Goal: Task Accomplishment & Management: Complete application form

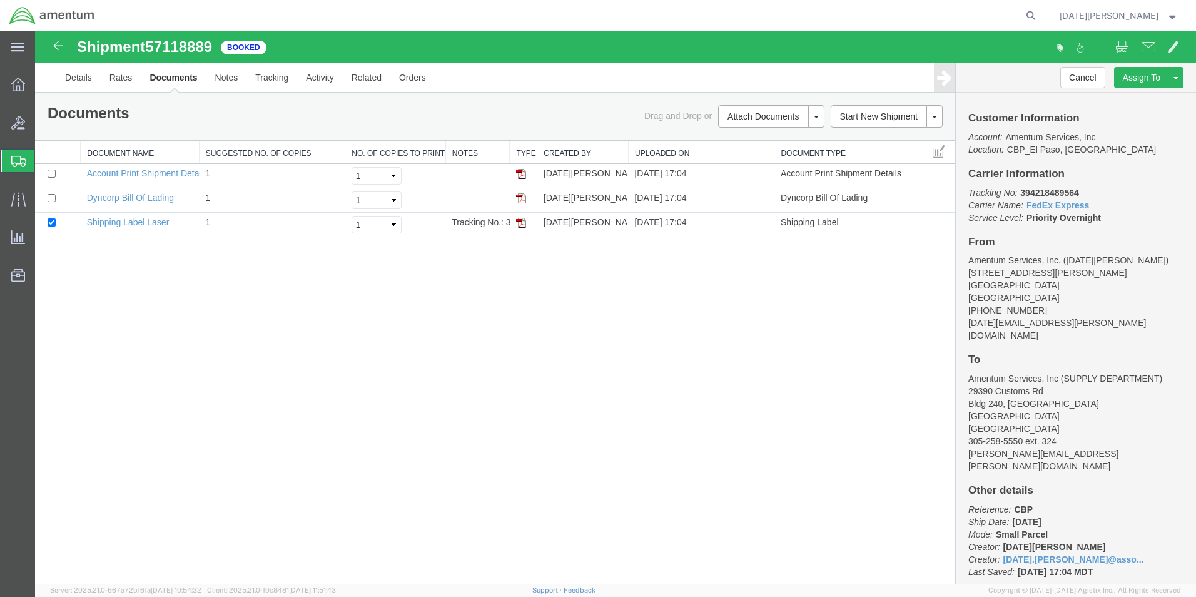
click at [157, 372] on div "Shipment 57118889 3 of 3 Booked Details Rates Documents Notes Tracking Activity…" at bounding box center [615, 307] width 1161 height 552
click at [0, 0] on span "Create from Template" at bounding box center [0, 0] width 0 height 0
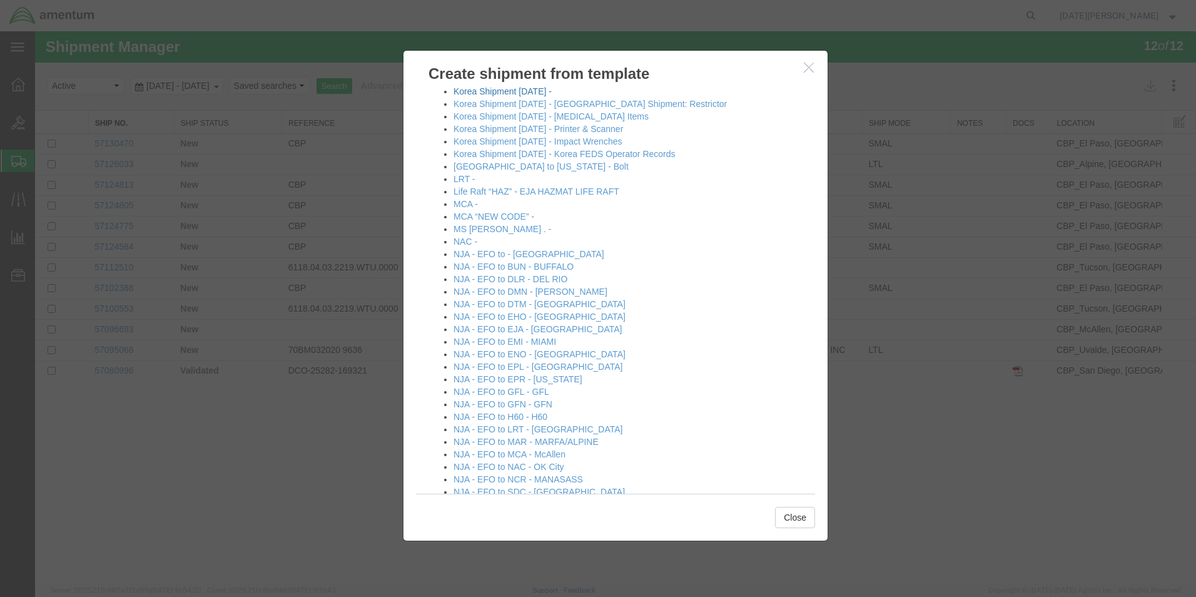
scroll to position [563, 0]
click at [549, 303] on link "NJA - EFO to DTM - [GEOGRAPHIC_DATA]" at bounding box center [539, 303] width 172 height 10
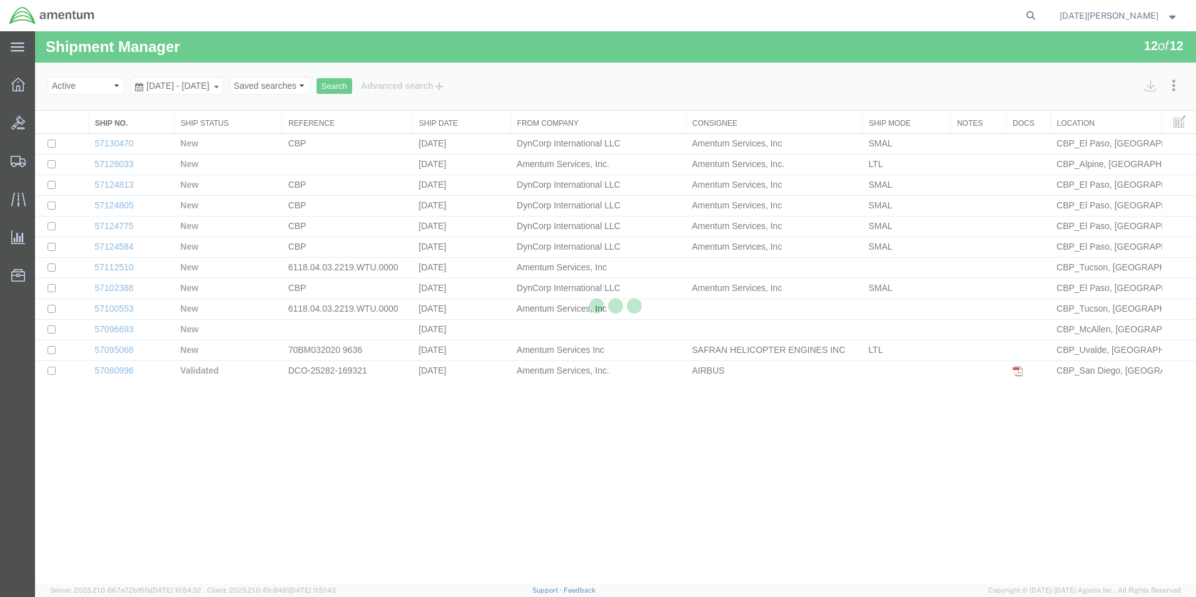
select select "49939"
select select "49921"
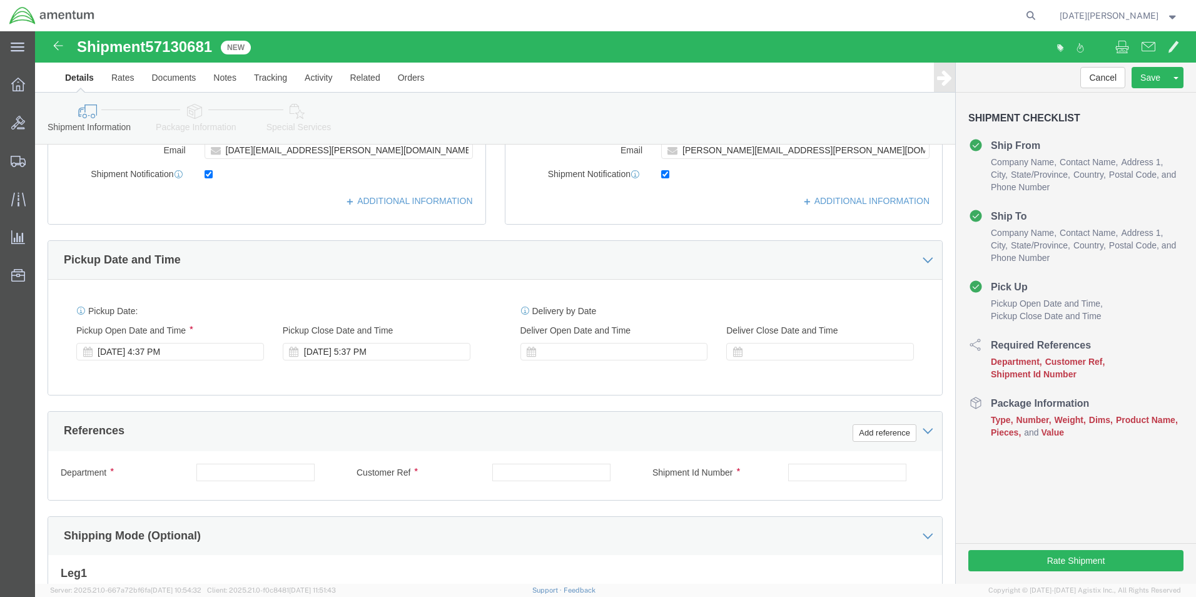
scroll to position [375, 0]
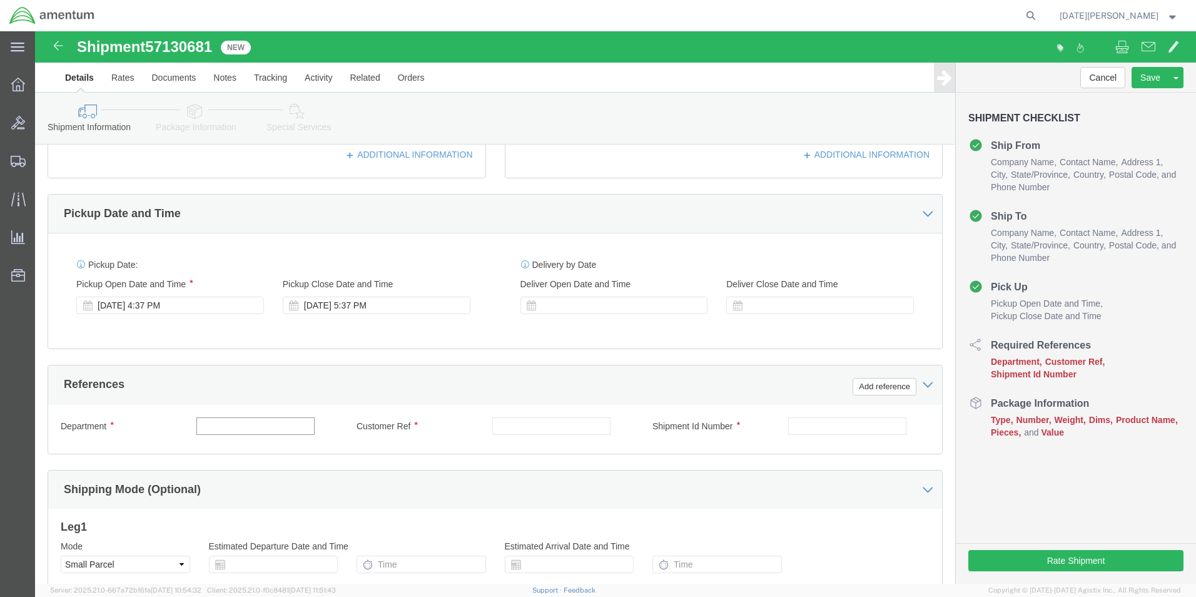
click input "text"
type input "CBP"
paste input "513-01248"
type input "513-01248"
paste input "513-01248"
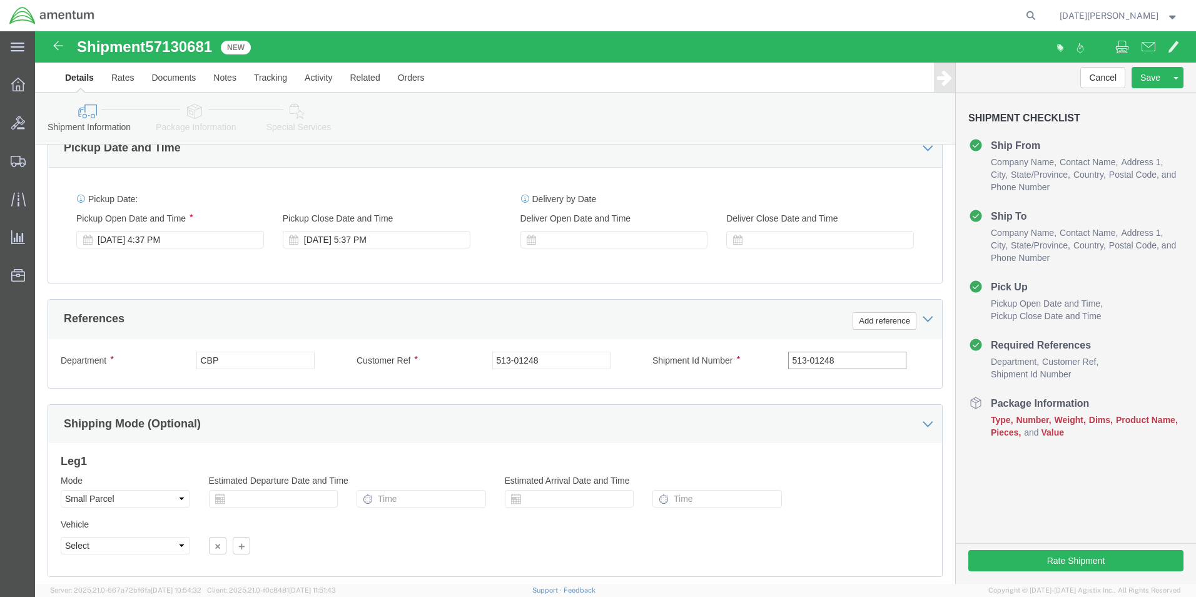
scroll to position [522, 0]
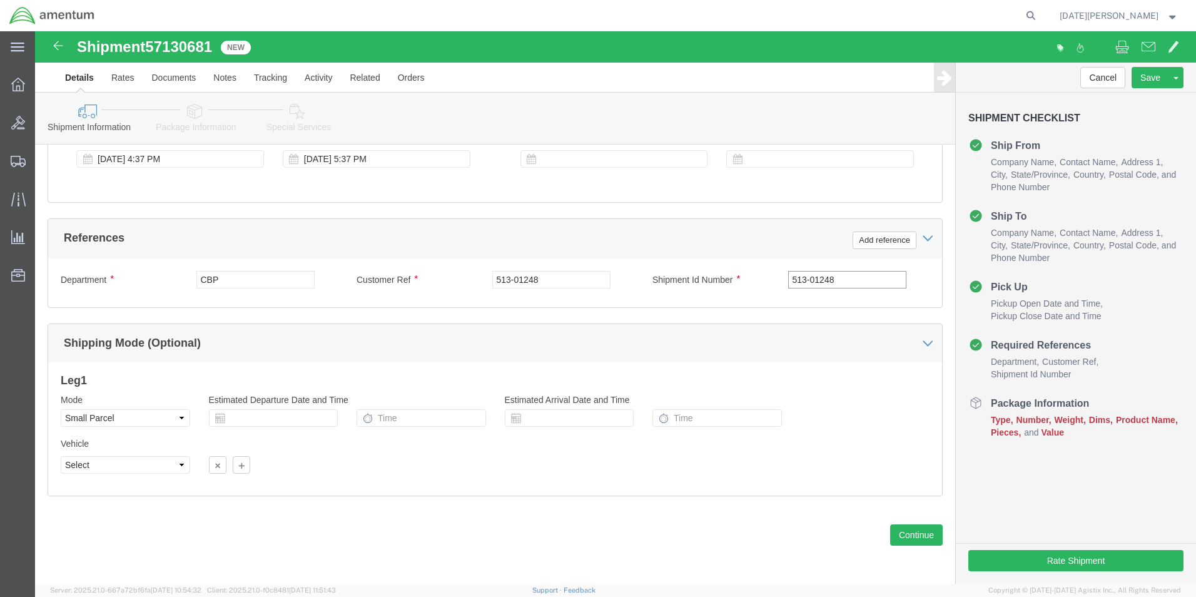
type input "513-01248"
click input "513-01248"
type input "513-012248"
click input "513-01248"
type input "513-012248"
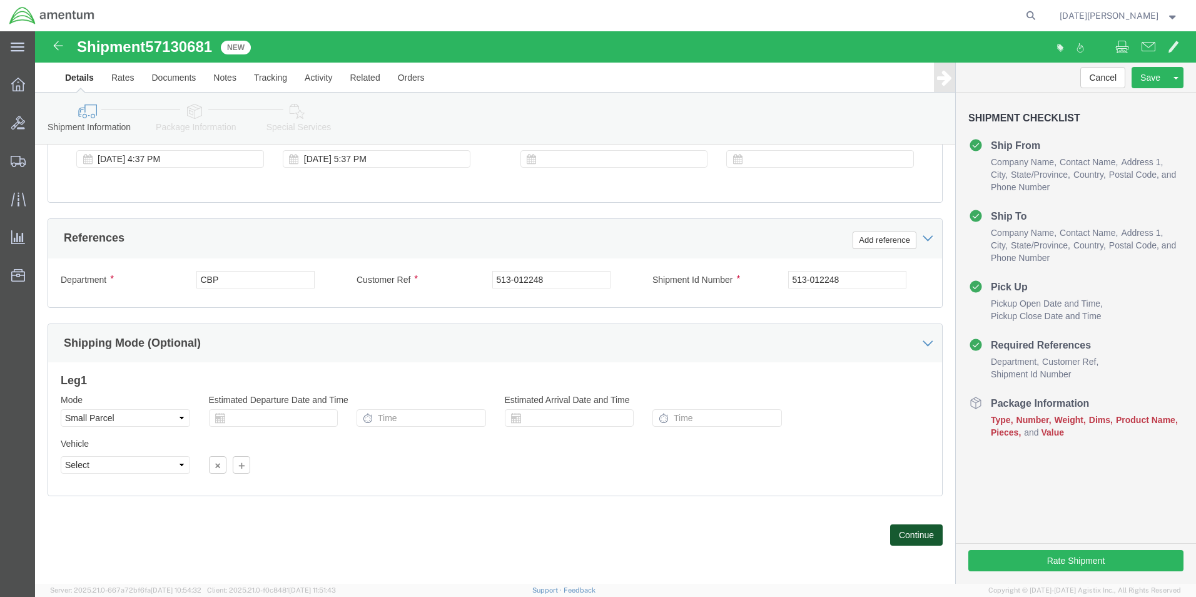
click button "Continue"
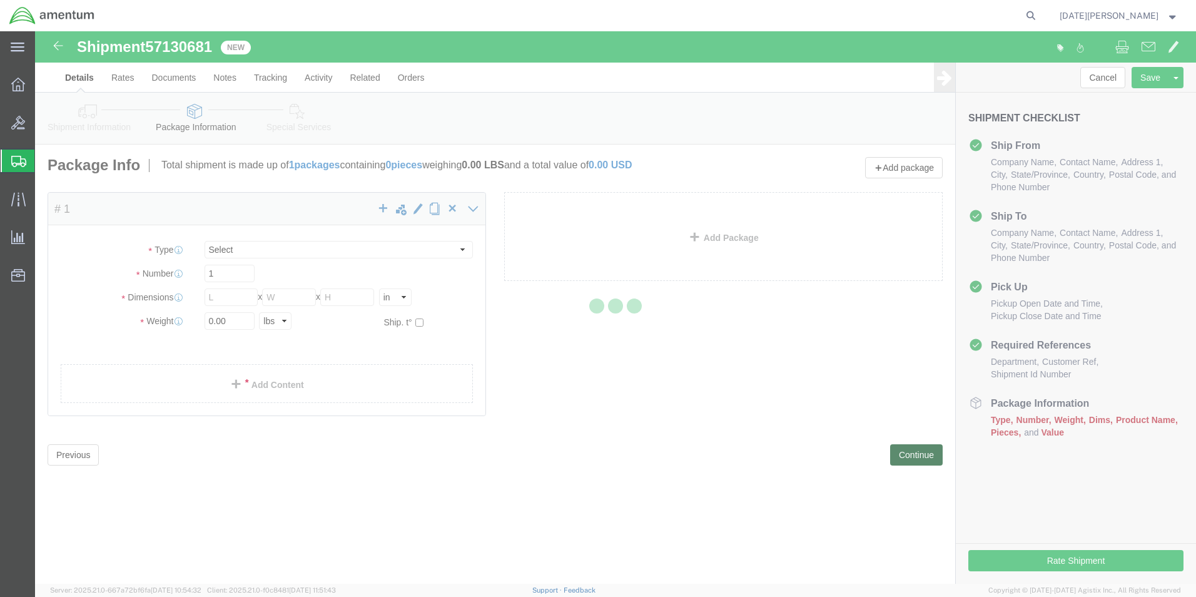
select select "YRPK"
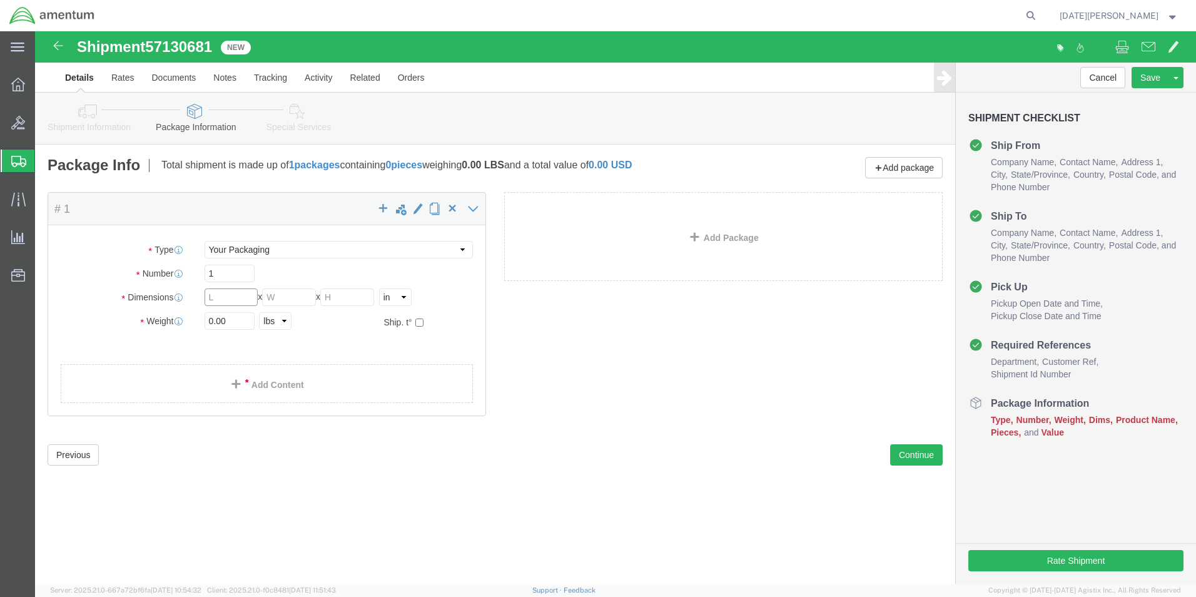
click input "text"
type input "10"
type input "3.00"
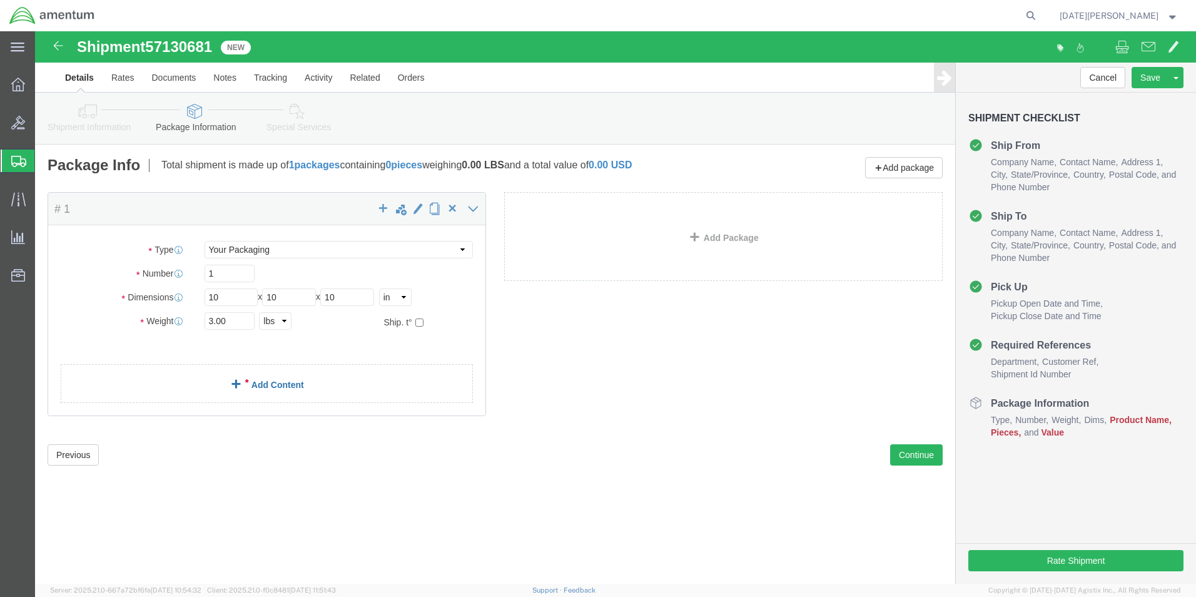
click link "Add Content"
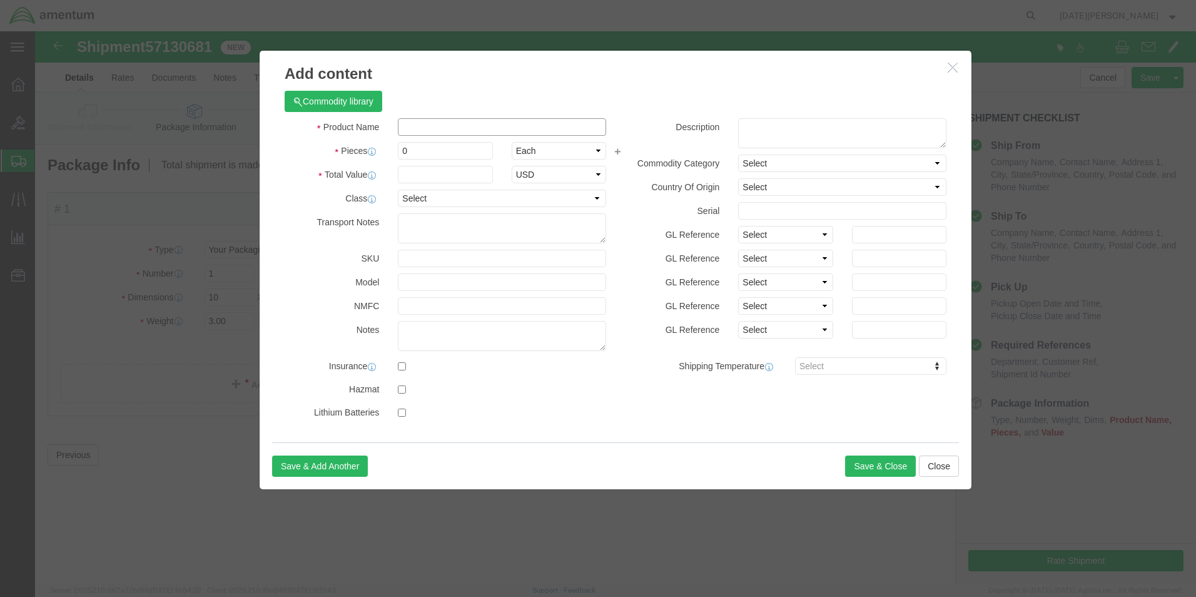
click input "text"
type input "BALL JOINT"
click h3 "Add content"
click input "0"
type input "3"
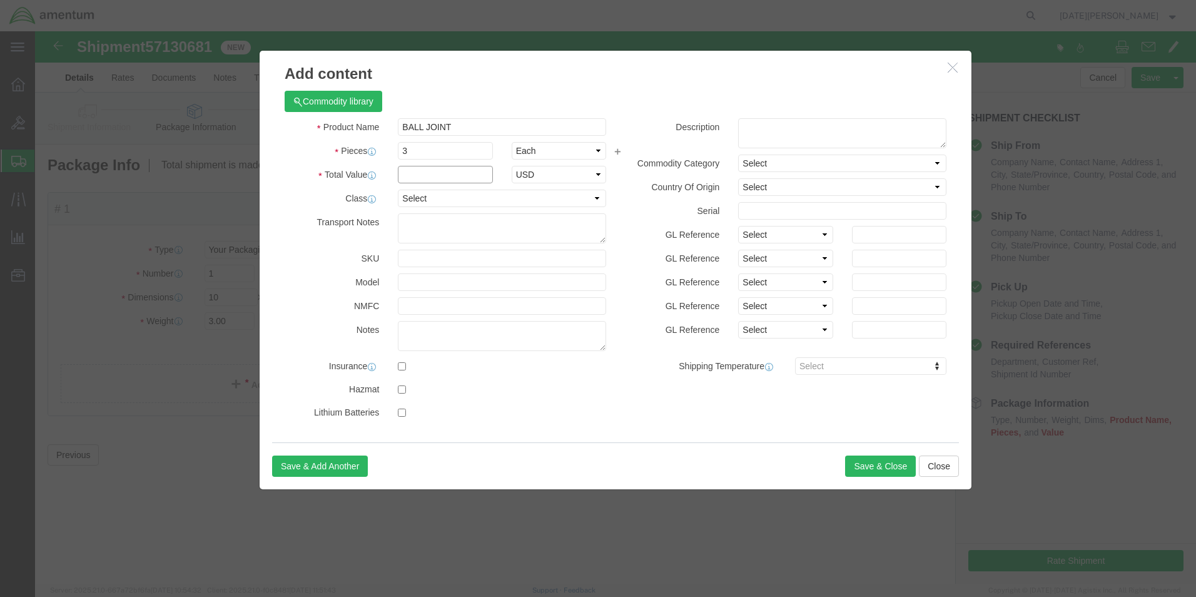
click input "text"
type input "1800"
click button "Save & Close"
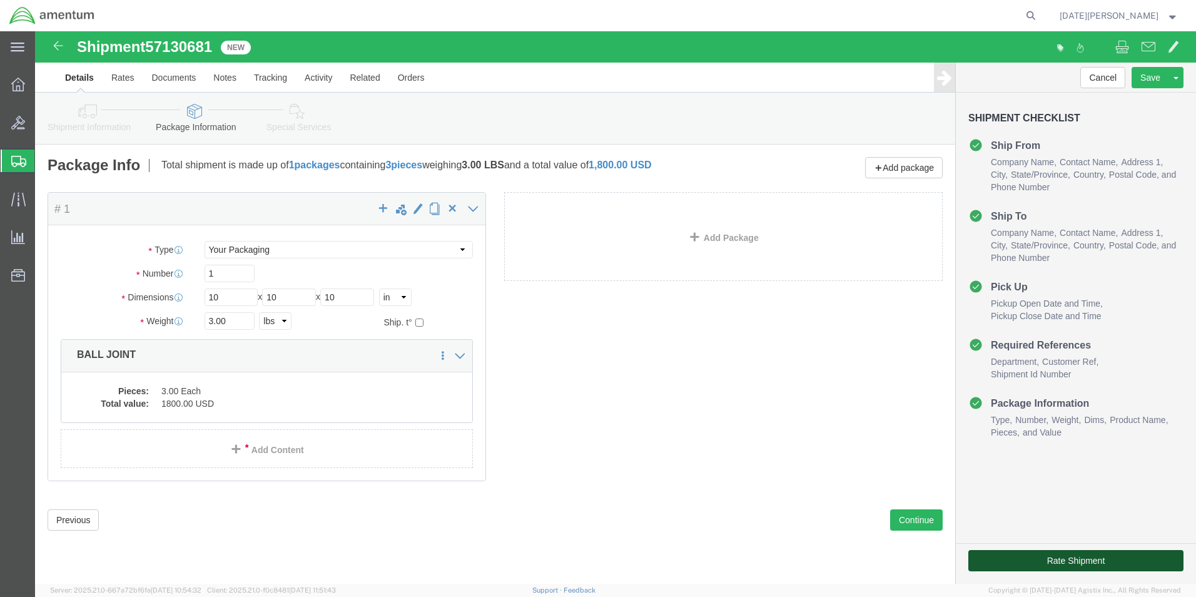
click button "Rate Shipment"
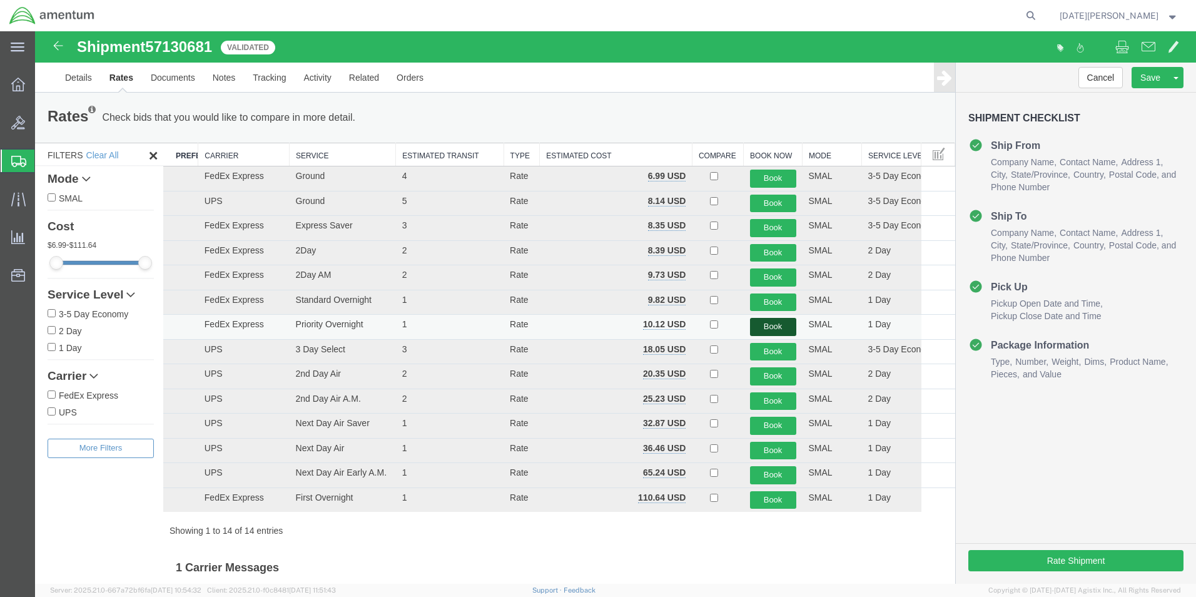
click at [754, 324] on button "Book" at bounding box center [773, 327] width 46 height 18
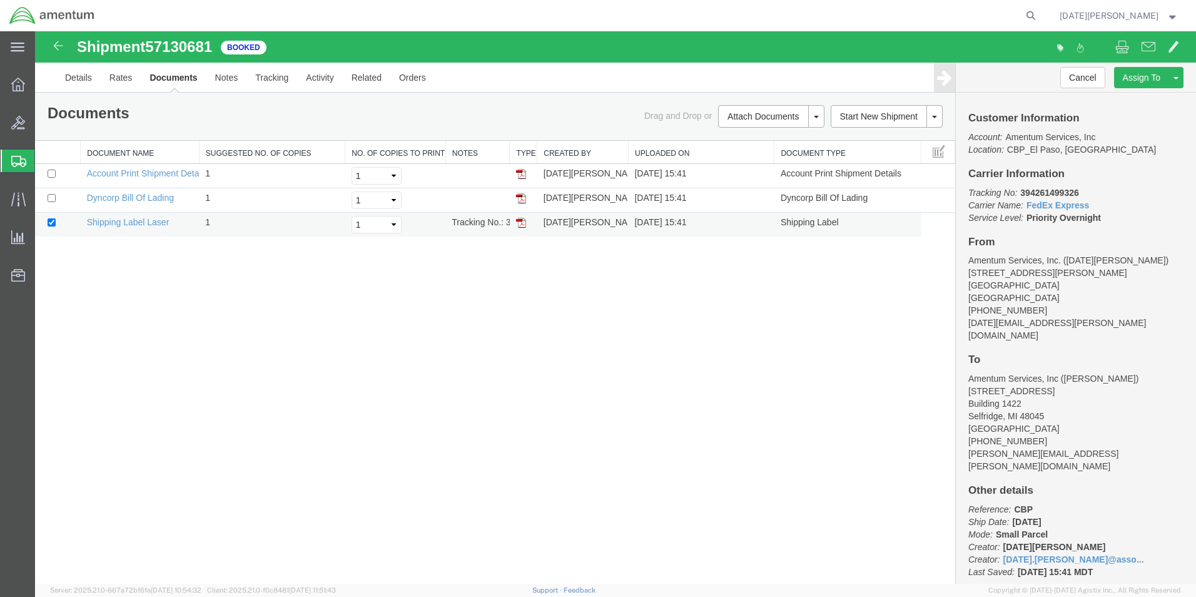
click at [523, 223] on img at bounding box center [521, 223] width 10 height 10
click at [0, 0] on span "Create from Template" at bounding box center [0, 0] width 0 height 0
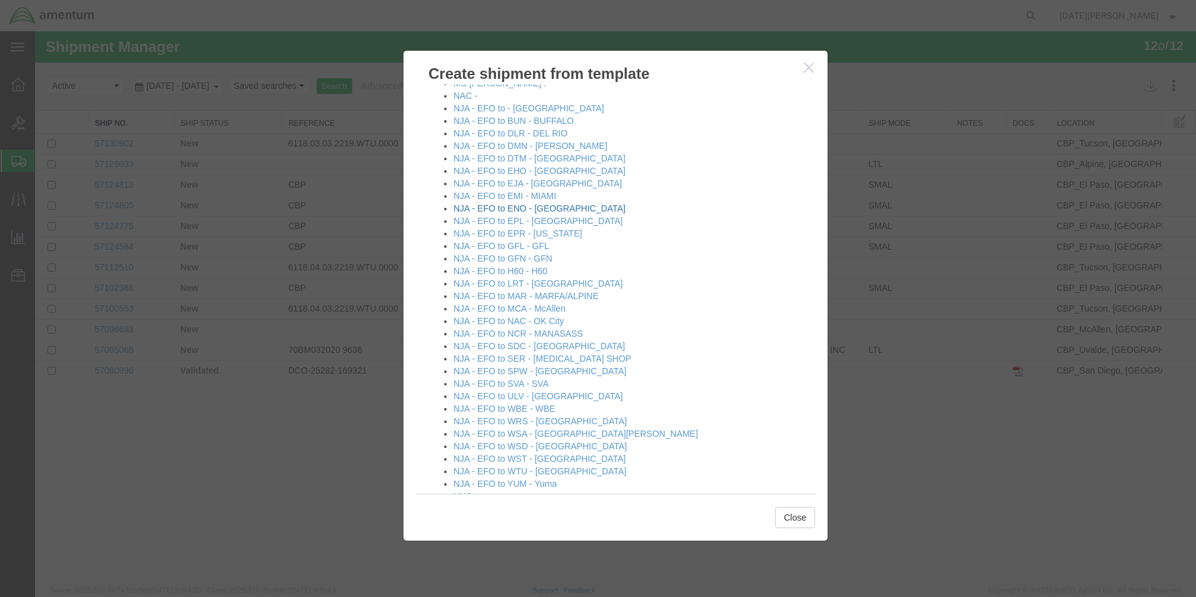
scroll to position [813, 0]
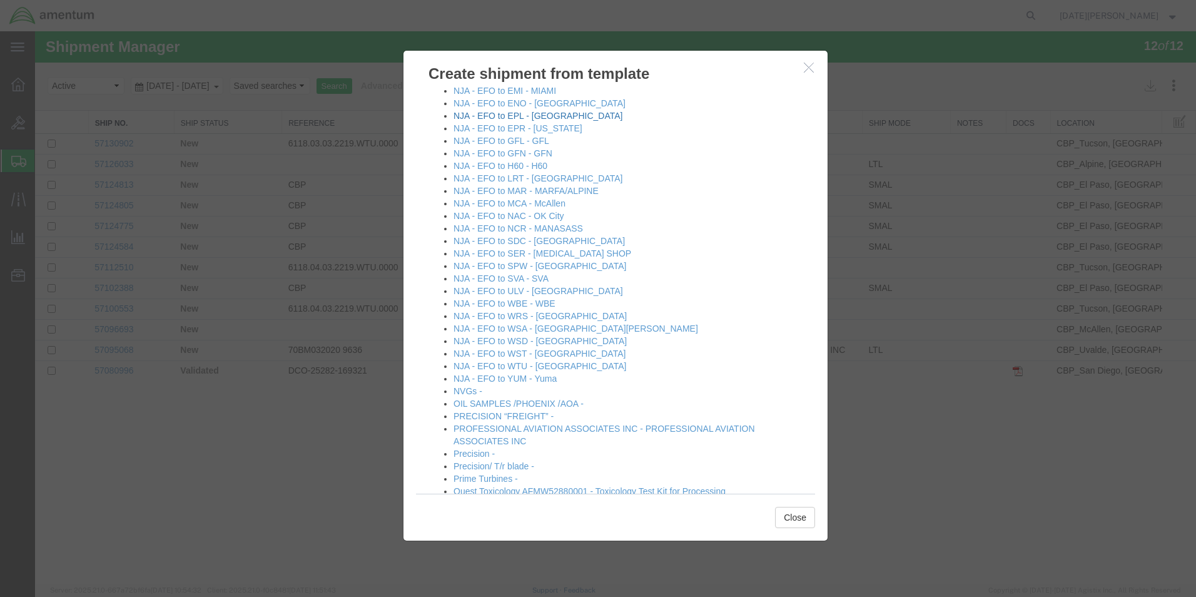
click at [582, 118] on link "NJA - EFO to EPL - [GEOGRAPHIC_DATA]" at bounding box center [537, 116] width 169 height 10
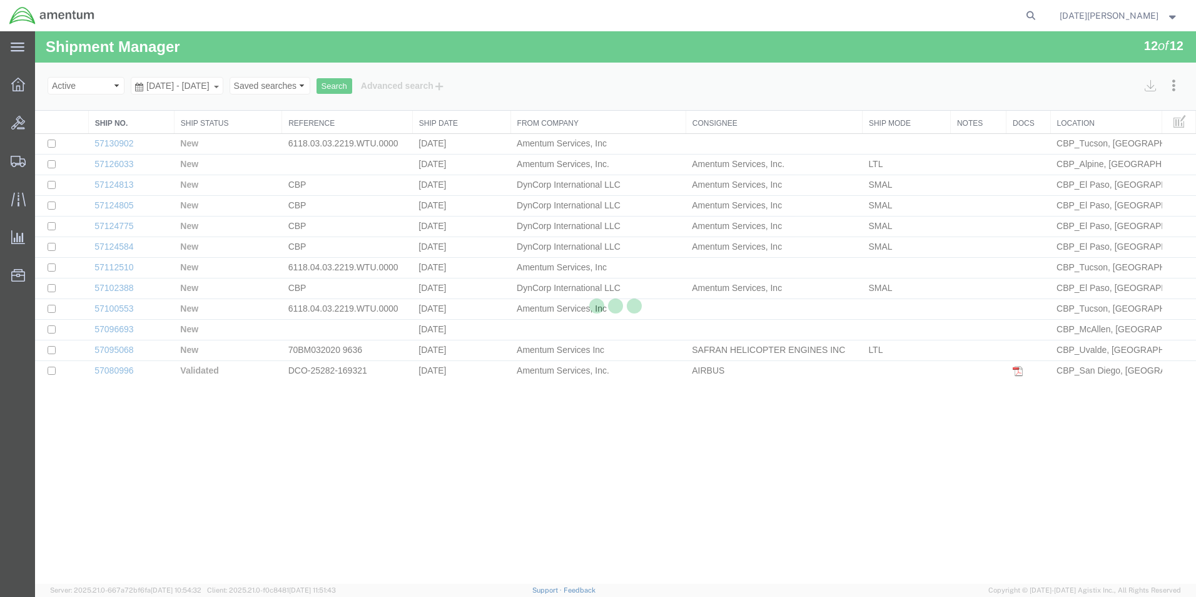
select select "49939"
select select "49927"
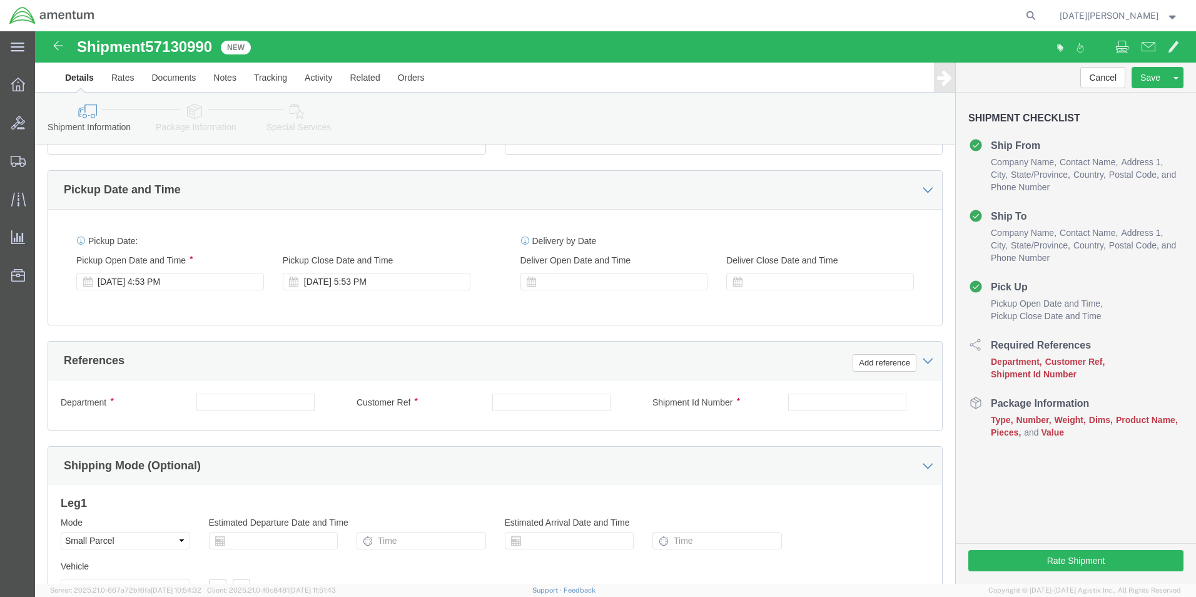
scroll to position [500, 0]
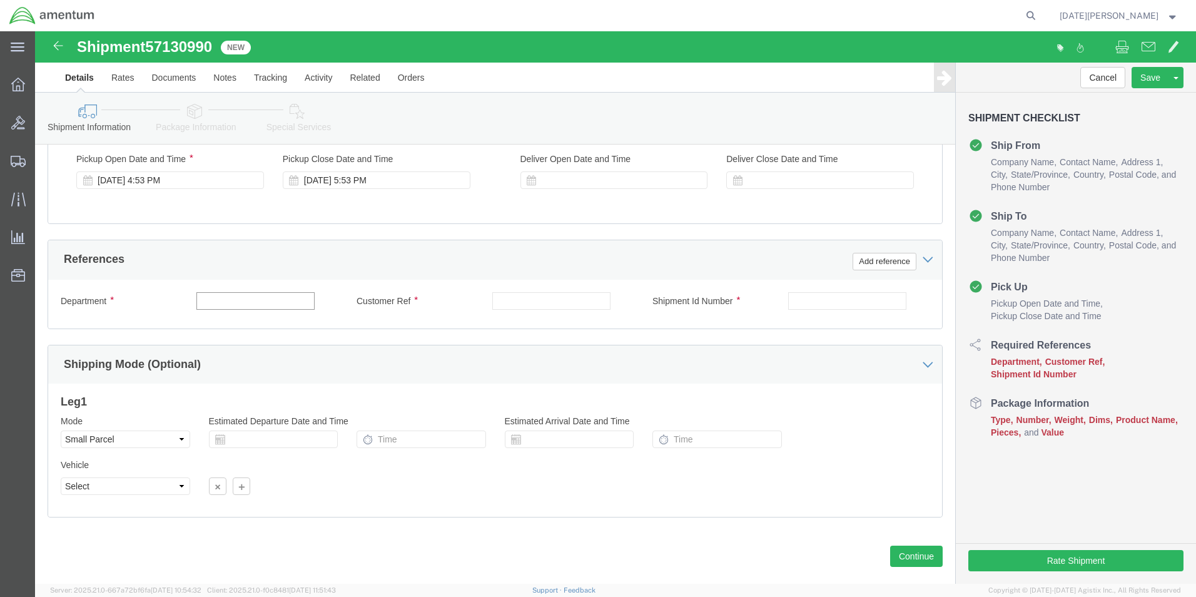
click input "text"
type input "CBP"
click input "text"
type input "613-012156"
click input "text"
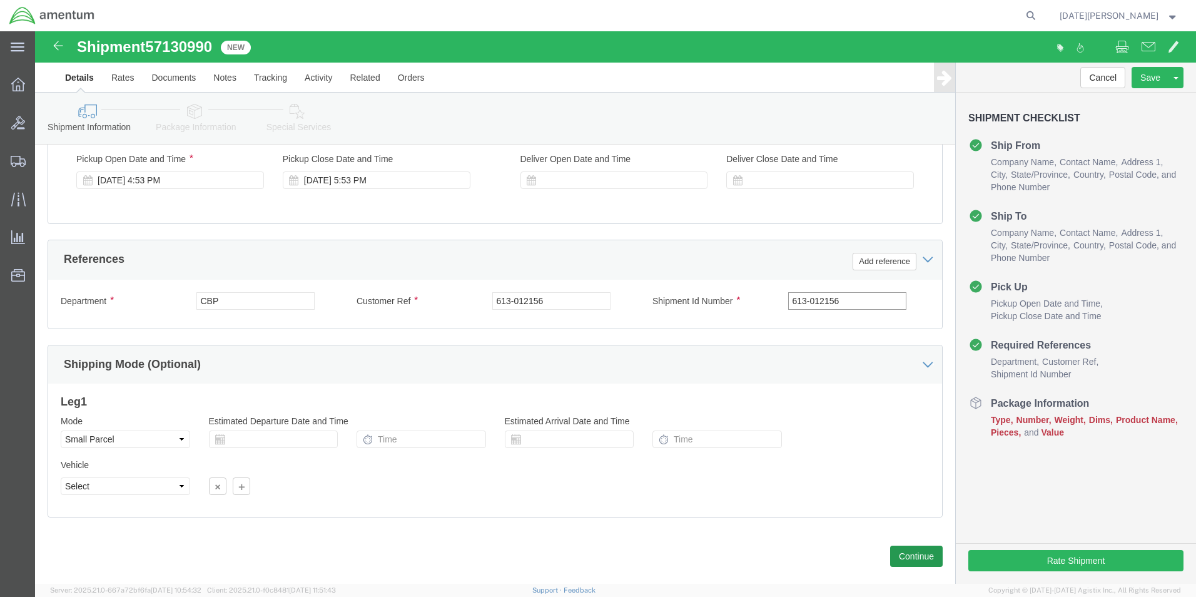
type input "613-012156"
click button "Continue"
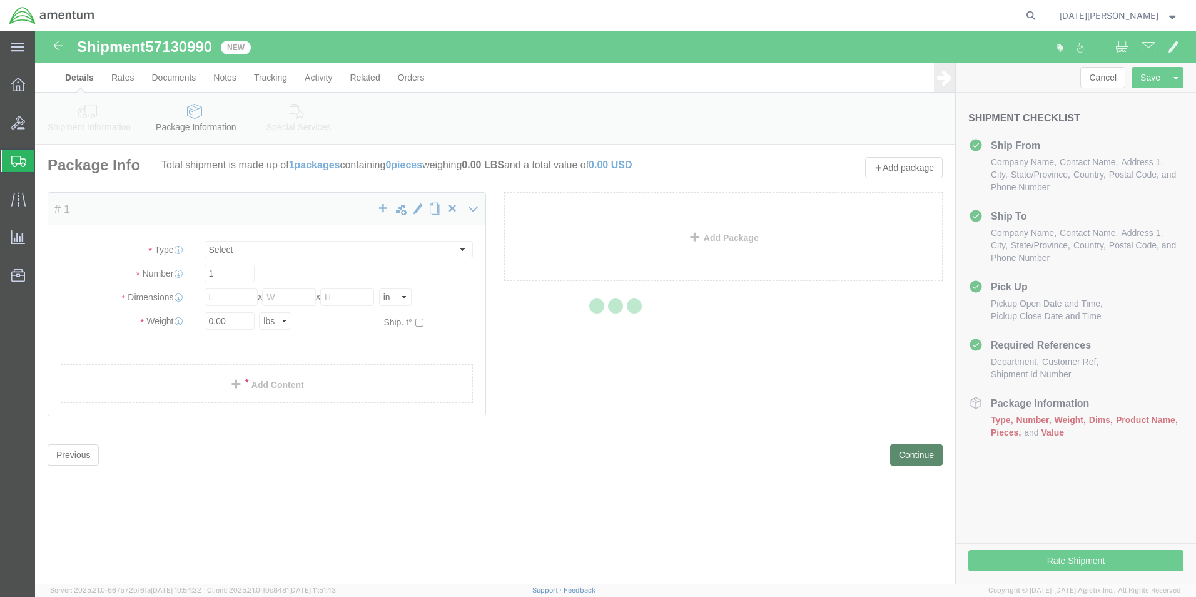
select select "YRPK"
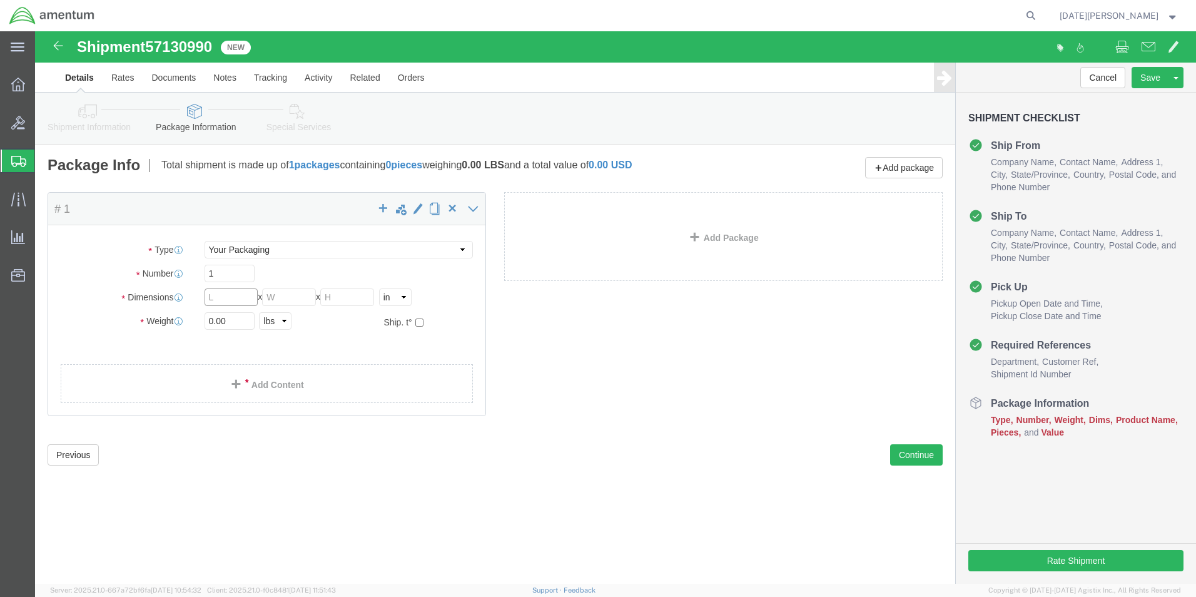
click input "text"
type input "8"
type input "6"
type input "2.0"
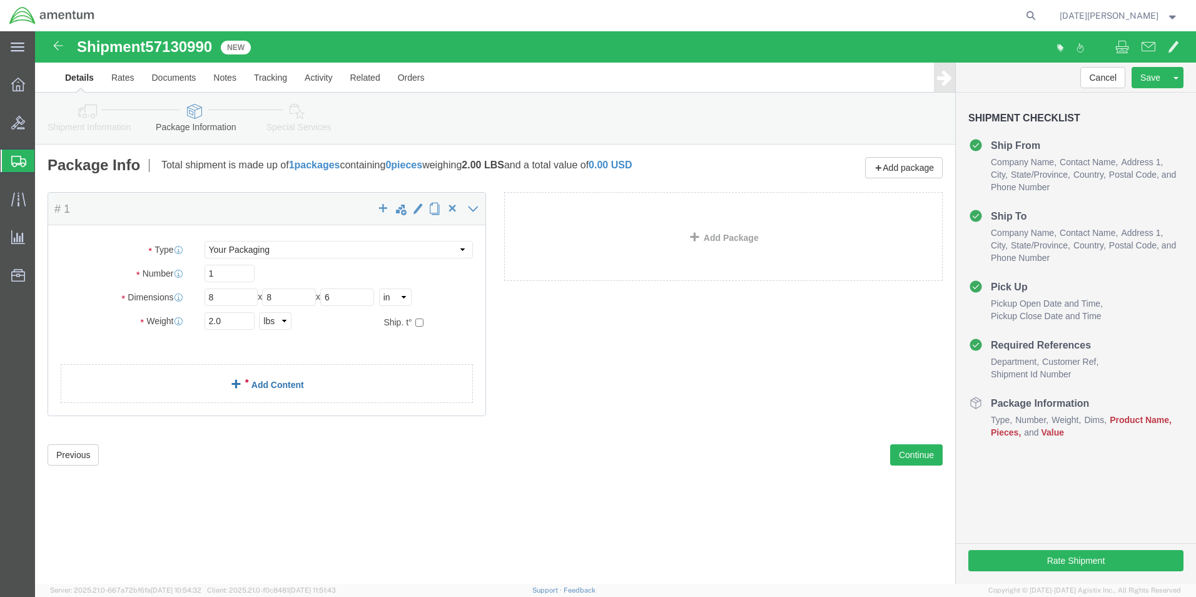
click span
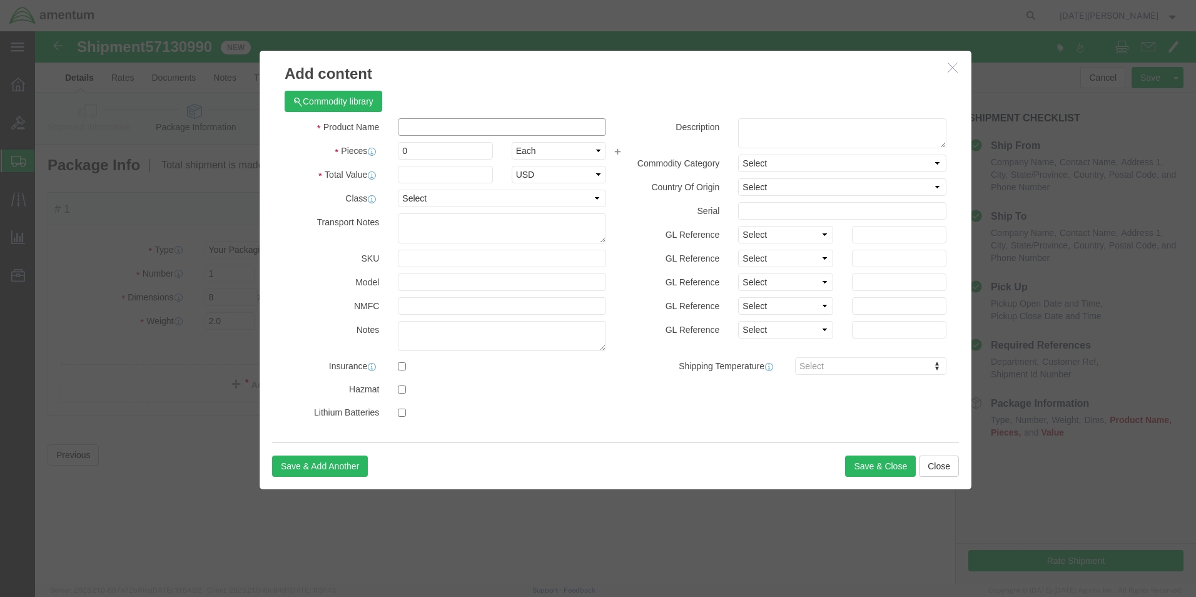
click input "text"
type input "WASHER"
type input "1"
type input "."
type input "2.00"
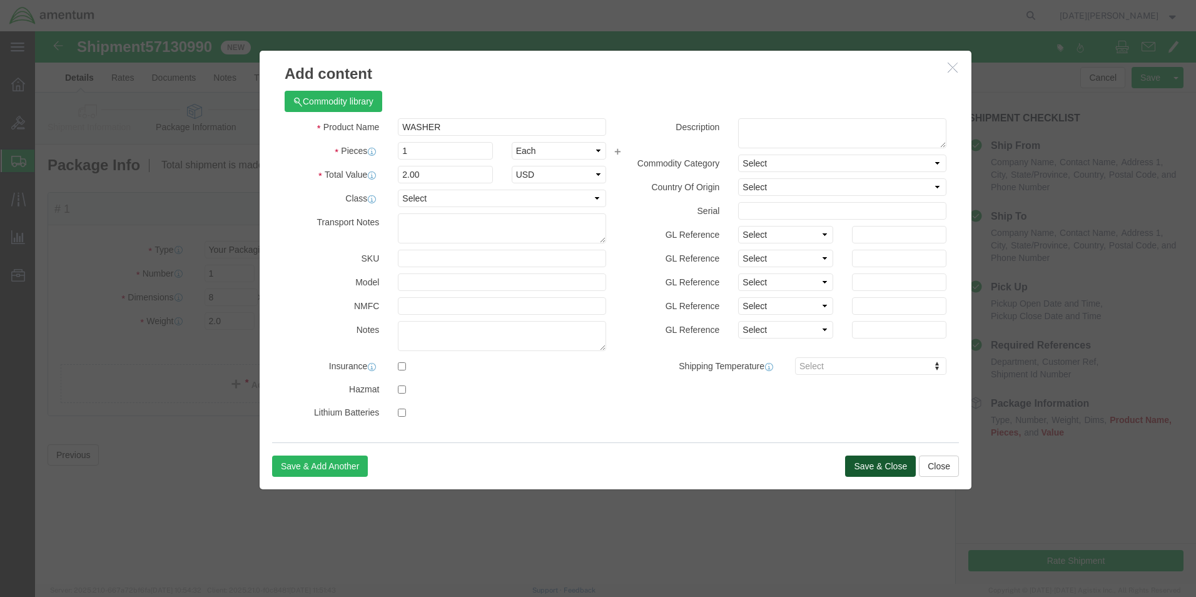
click button "Save & Close"
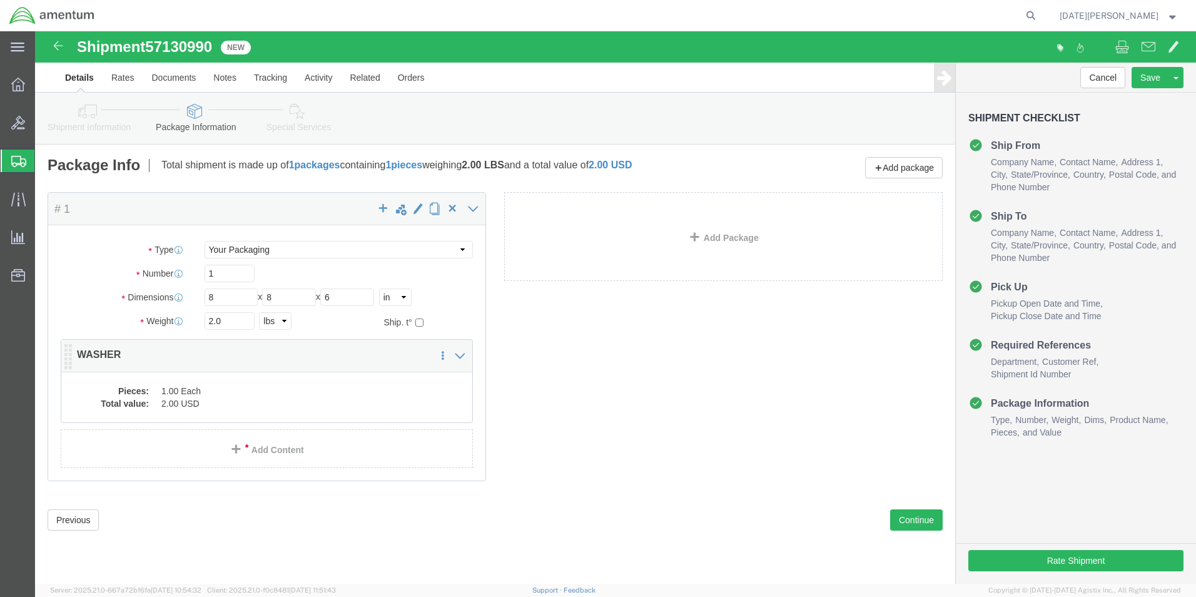
click dd "2.00 USD"
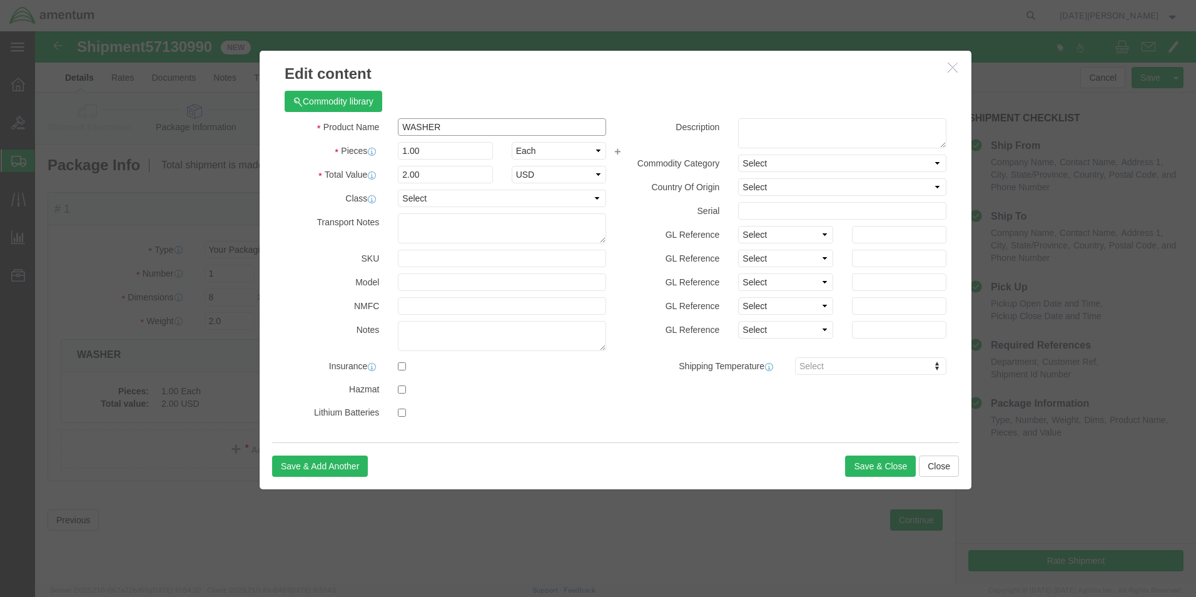
drag, startPoint x: 444, startPoint y: 104, endPoint x: 338, endPoint y: 106, distance: 105.7
click div "Product Name WASHER Pieces 1.00 Select Bag Barrels 100Board Feet Bottle Box Bli…"
type input "AIRCRAFT PARTS"
click h3 "Edit content"
drag, startPoint x: 396, startPoint y: 124, endPoint x: 360, endPoint y: 129, distance: 36.7
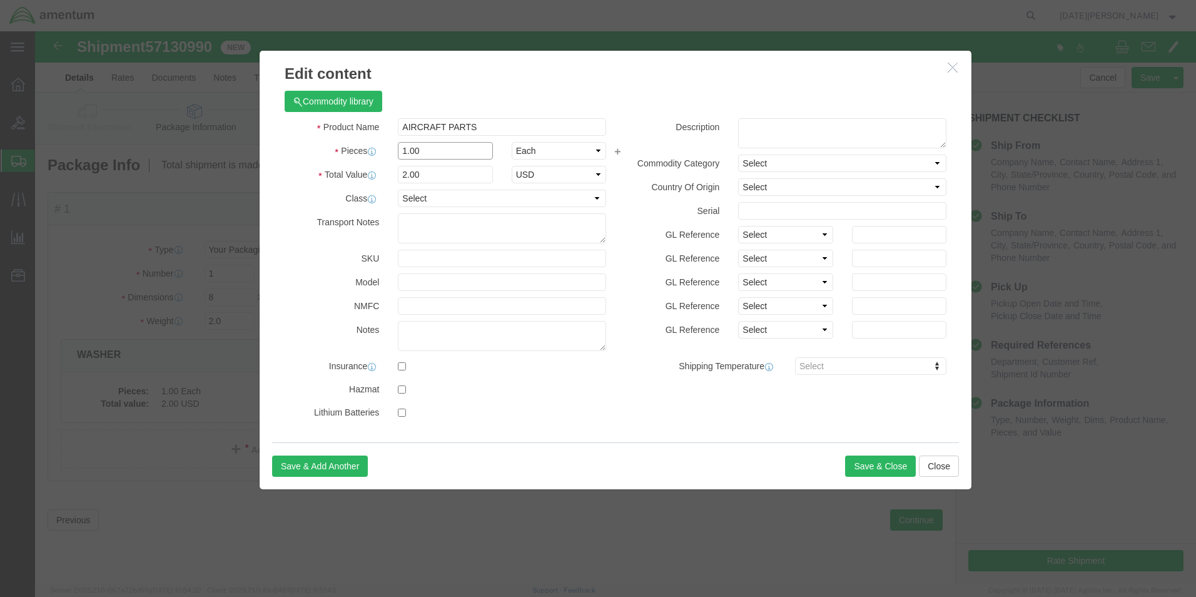
click div "Product Name AIRCRAFT PARTS AIRCRAFT PARTS Pieces 1.00 Select Bag Barrels 100Bo…"
type input "3"
click input "2.00"
type input "6"
type input "120.00"
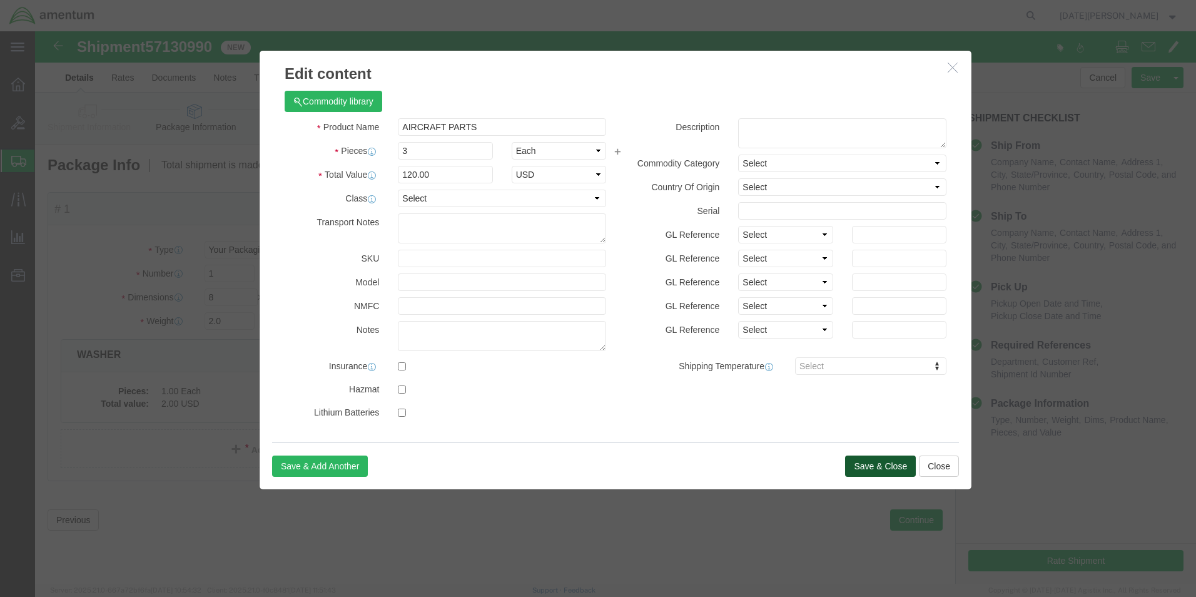
click button "Save & Close"
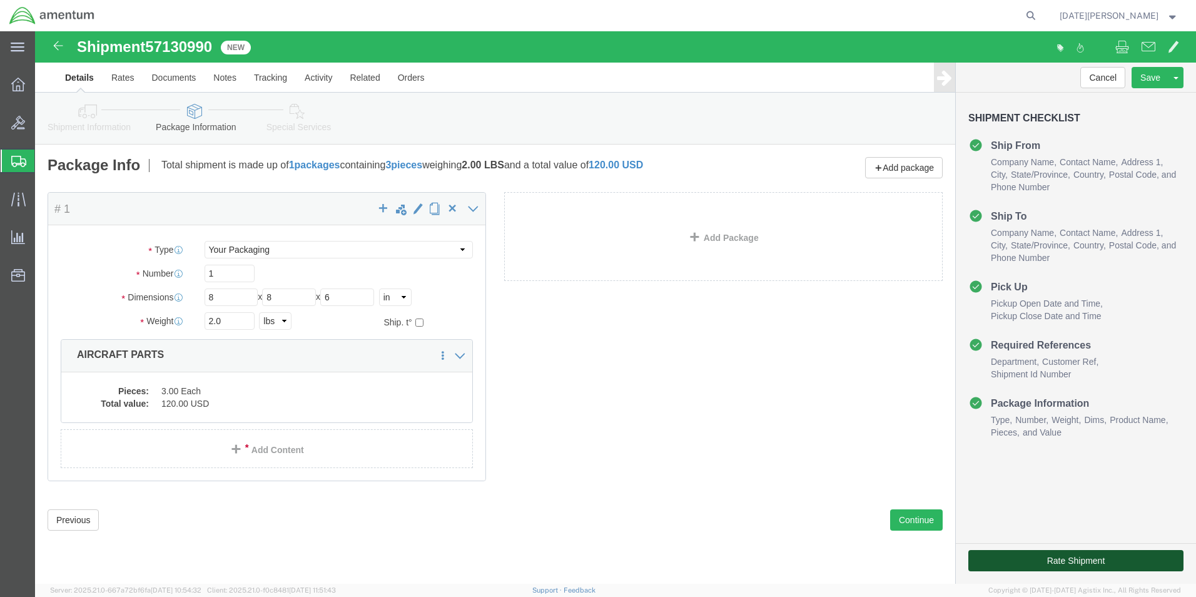
click button "Rate Shipment"
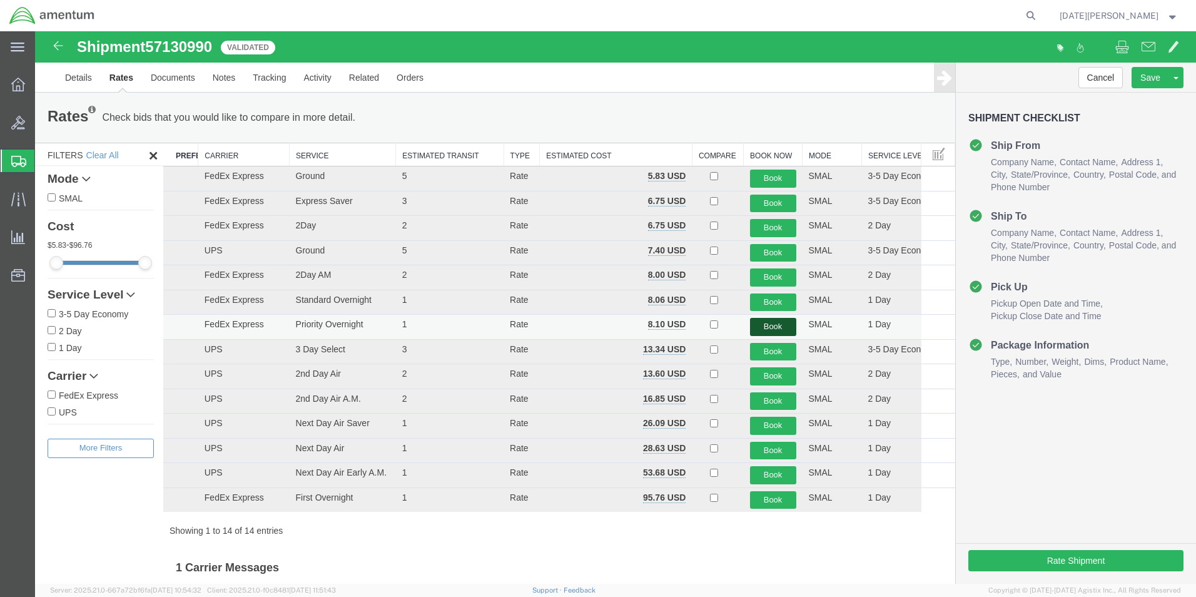
click at [764, 321] on button "Book" at bounding box center [773, 327] width 46 height 18
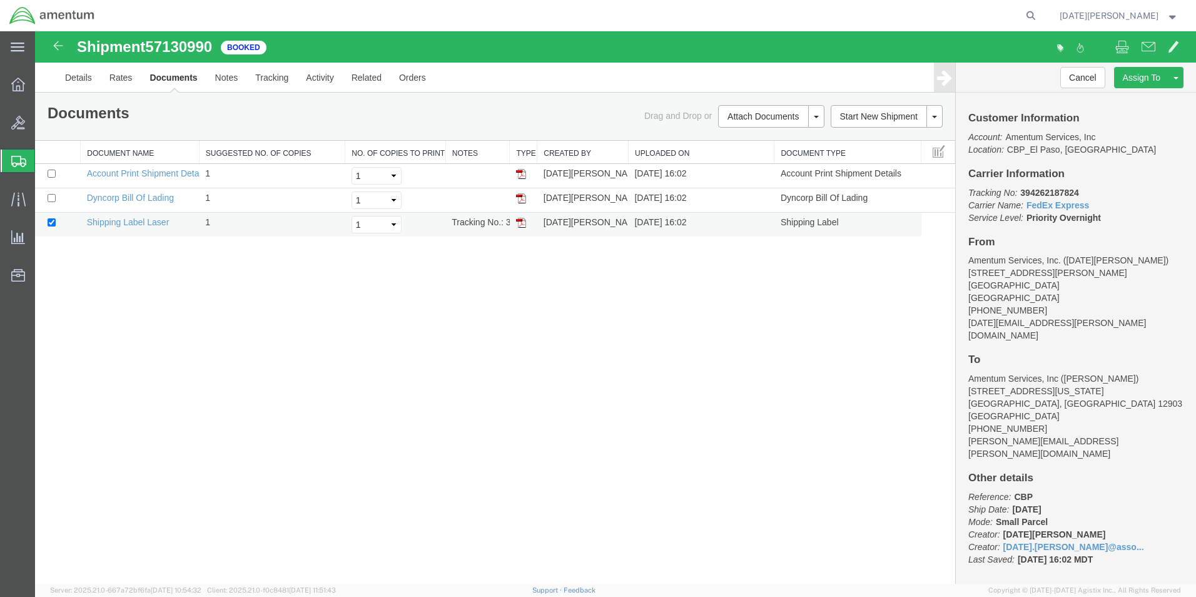
click at [524, 228] on td at bounding box center [524, 225] width 28 height 24
drag, startPoint x: 520, startPoint y: 225, endPoint x: 650, endPoint y: 353, distance: 182.2
click at [520, 225] on img at bounding box center [521, 223] width 10 height 10
